Goal: Information Seeking & Learning: Learn about a topic

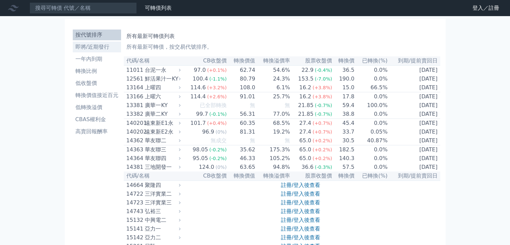
click at [101, 51] on li "即將/近期發行" at bounding box center [97, 47] width 48 height 8
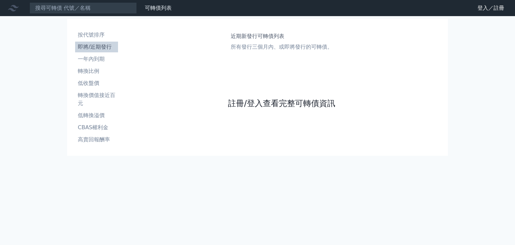
click at [297, 104] on link "註冊/登入查看完整可轉債資訊" at bounding box center [281, 103] width 107 height 11
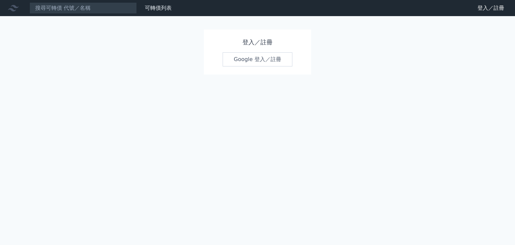
click at [264, 62] on link "Google 登入／註冊" at bounding box center [258, 59] width 70 height 14
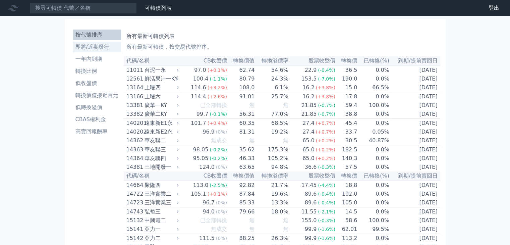
click at [92, 49] on li "即將/近期發行" at bounding box center [97, 47] width 48 height 8
